Goal: Transaction & Acquisition: Book appointment/travel/reservation

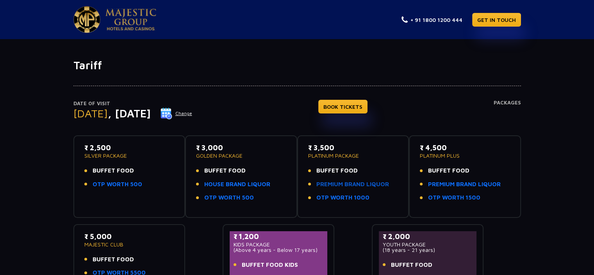
click at [354, 181] on link "PREMIUM BRAND LIQUOR" at bounding box center [352, 184] width 73 height 9
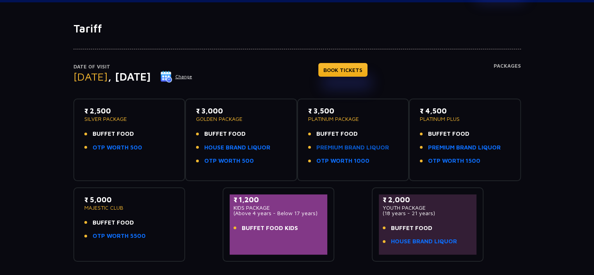
scroll to position [52, 0]
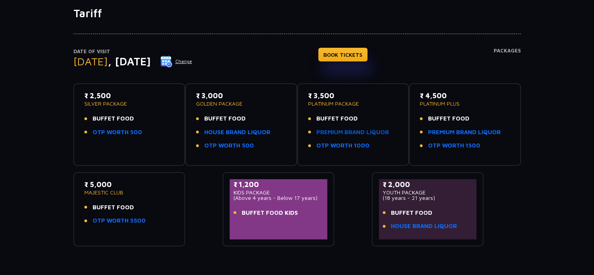
click at [344, 129] on link "PREMIUM BRAND LIQUOR" at bounding box center [352, 132] width 73 height 9
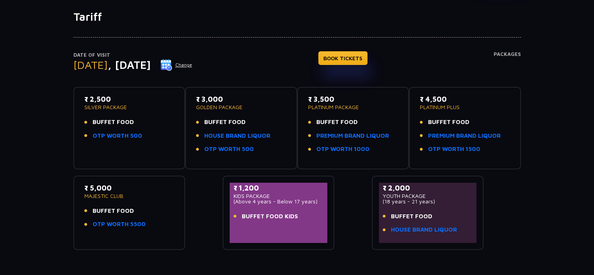
scroll to position [52, 0]
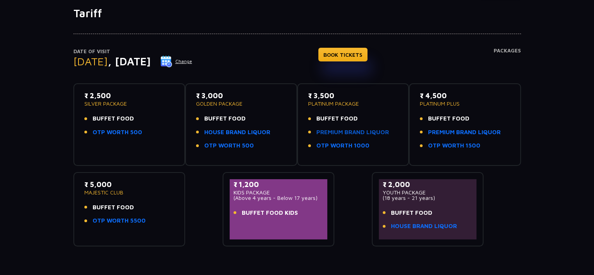
click at [349, 129] on link "PREMIUM BRAND LIQUOR" at bounding box center [352, 132] width 73 height 9
click at [352, 131] on link "PREMIUM BRAND LIQUOR" at bounding box center [352, 132] width 73 height 9
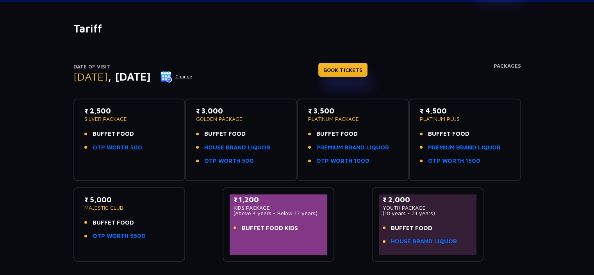
scroll to position [52, 0]
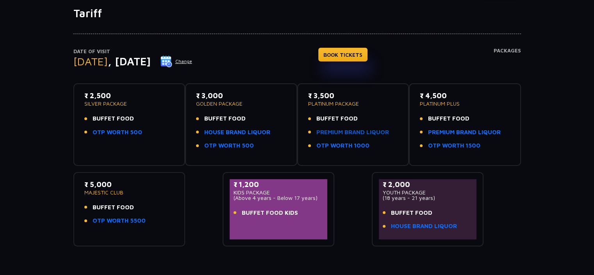
click at [340, 129] on link "PREMIUM BRAND LIQUOR" at bounding box center [352, 132] width 73 height 9
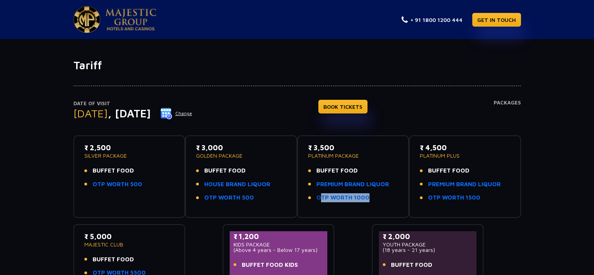
drag, startPoint x: 375, startPoint y: 195, endPoint x: 365, endPoint y: 198, distance: 10.3
click at [365, 198] on li "OTP WORTH 1000" at bounding box center [353, 197] width 90 height 9
click at [369, 202] on div "₹ 3,500 PLATINUM PACKAGE BUFFET FOOD PREMIUM BRAND LIQUOR OTP WORTH 1000" at bounding box center [353, 174] width 90 height 64
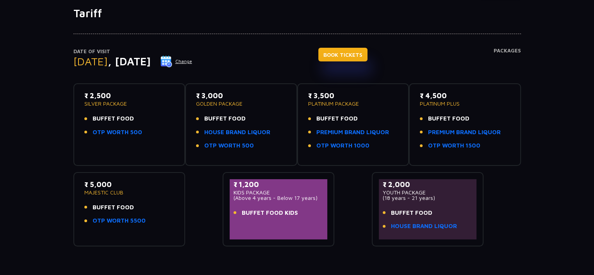
click at [366, 48] on link "BOOK TICKETS" at bounding box center [342, 55] width 49 height 14
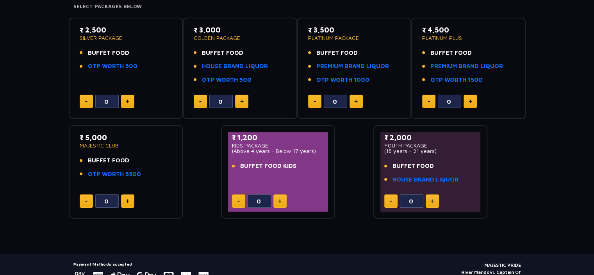
scroll to position [116, 0]
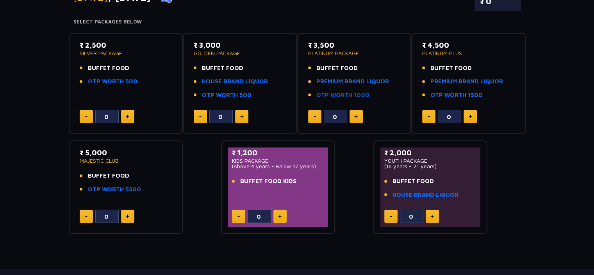
click at [359, 95] on link "OTP WORTH 1000" at bounding box center [342, 95] width 53 height 9
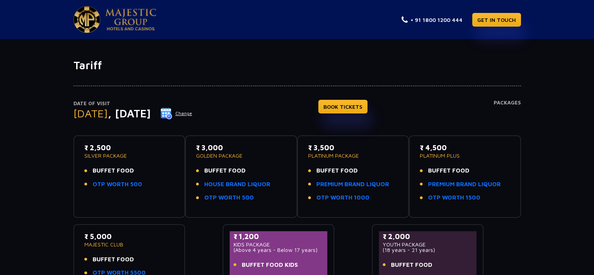
click at [502, 103] on h4 "Packages" at bounding box center [507, 114] width 27 height 28
click at [368, 103] on link "BOOK TICKETS" at bounding box center [342, 107] width 49 height 14
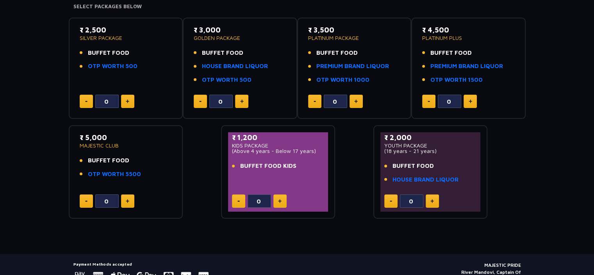
scroll to position [116, 0]
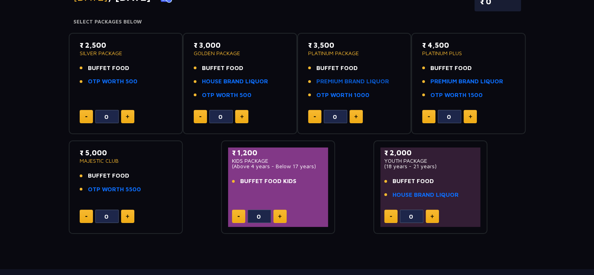
click at [355, 82] on link "PREMIUM BRAND LIQUOR" at bounding box center [352, 81] width 73 height 9
